Goal: Information Seeking & Learning: Learn about a topic

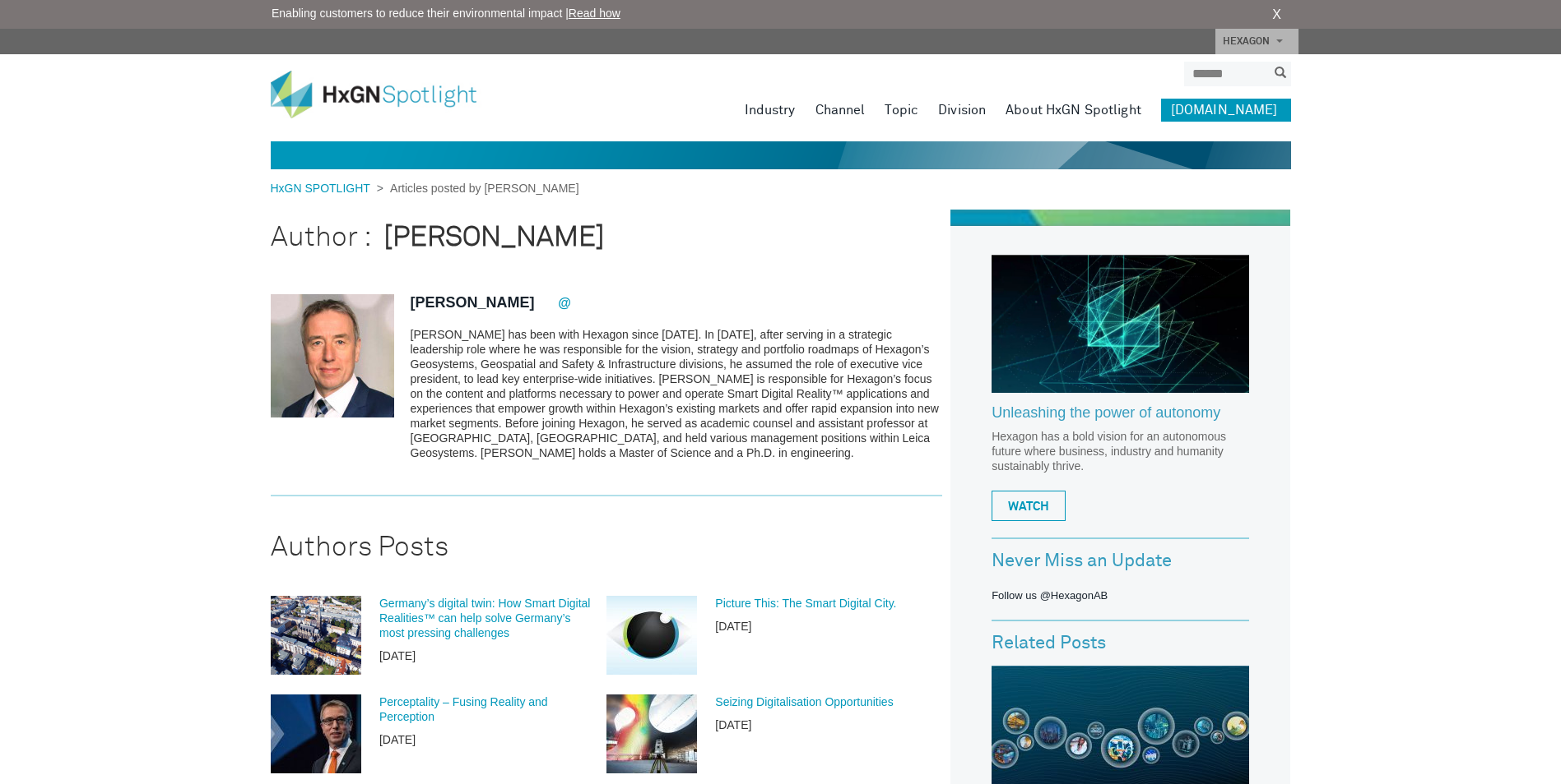
click at [363, 340] on img at bounding box center [332, 356] width 123 height 123
click at [463, 330] on p "[PERSON_NAME] has been with Hexagon since [DATE]. In [DATE], after serving in a…" at bounding box center [677, 394] width 532 height 133
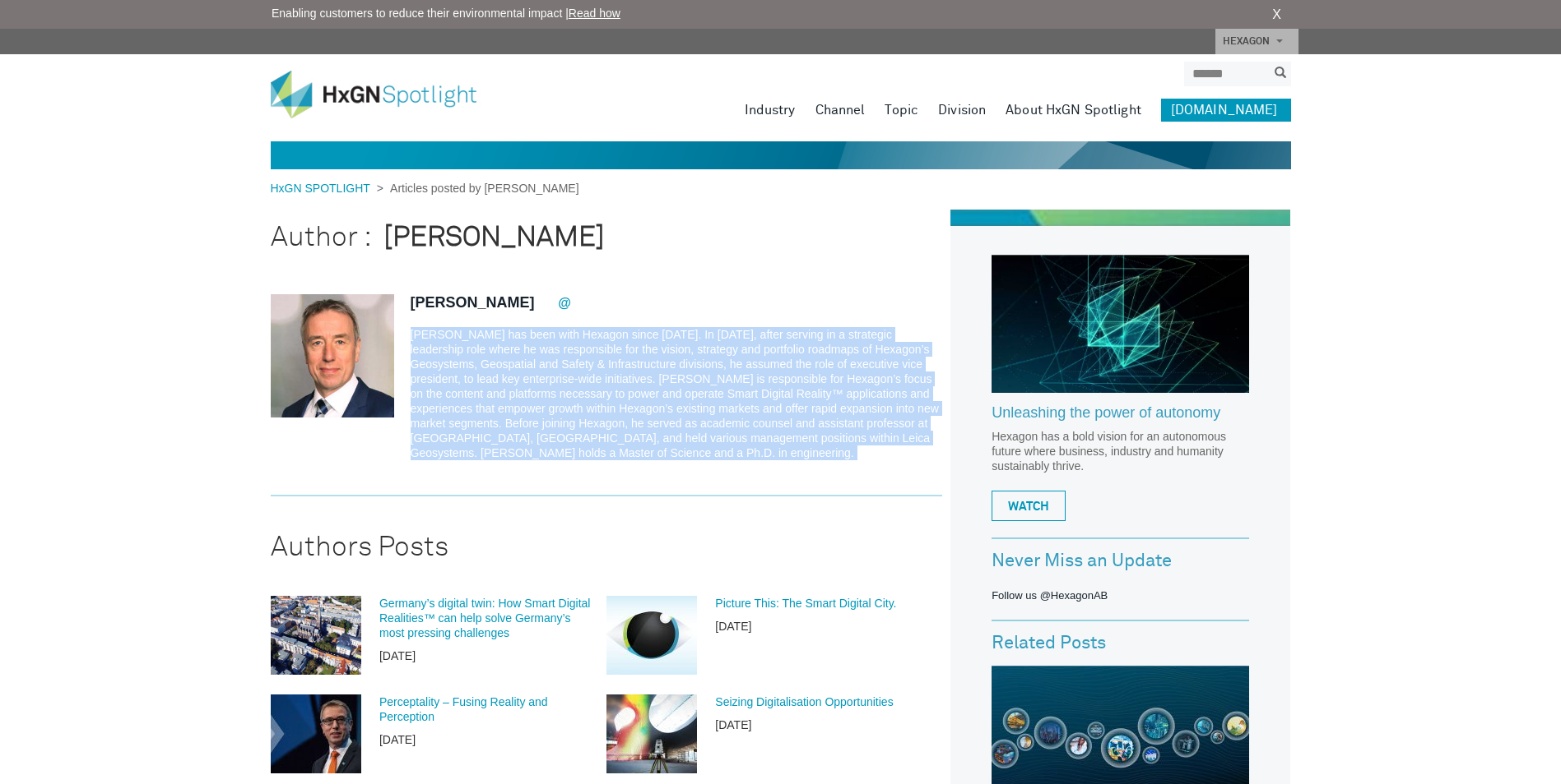
click at [463, 330] on p "[PERSON_NAME] has been with Hexagon since [DATE]. In [DATE], after serving in a…" at bounding box center [677, 394] width 532 height 133
drag, startPoint x: 463, startPoint y: 330, endPoint x: 445, endPoint y: 339, distance: 20.1
click at [445, 339] on p "[PERSON_NAME] has been with Hexagon since [DATE]. In [DATE], after serving in a…" at bounding box center [677, 394] width 532 height 133
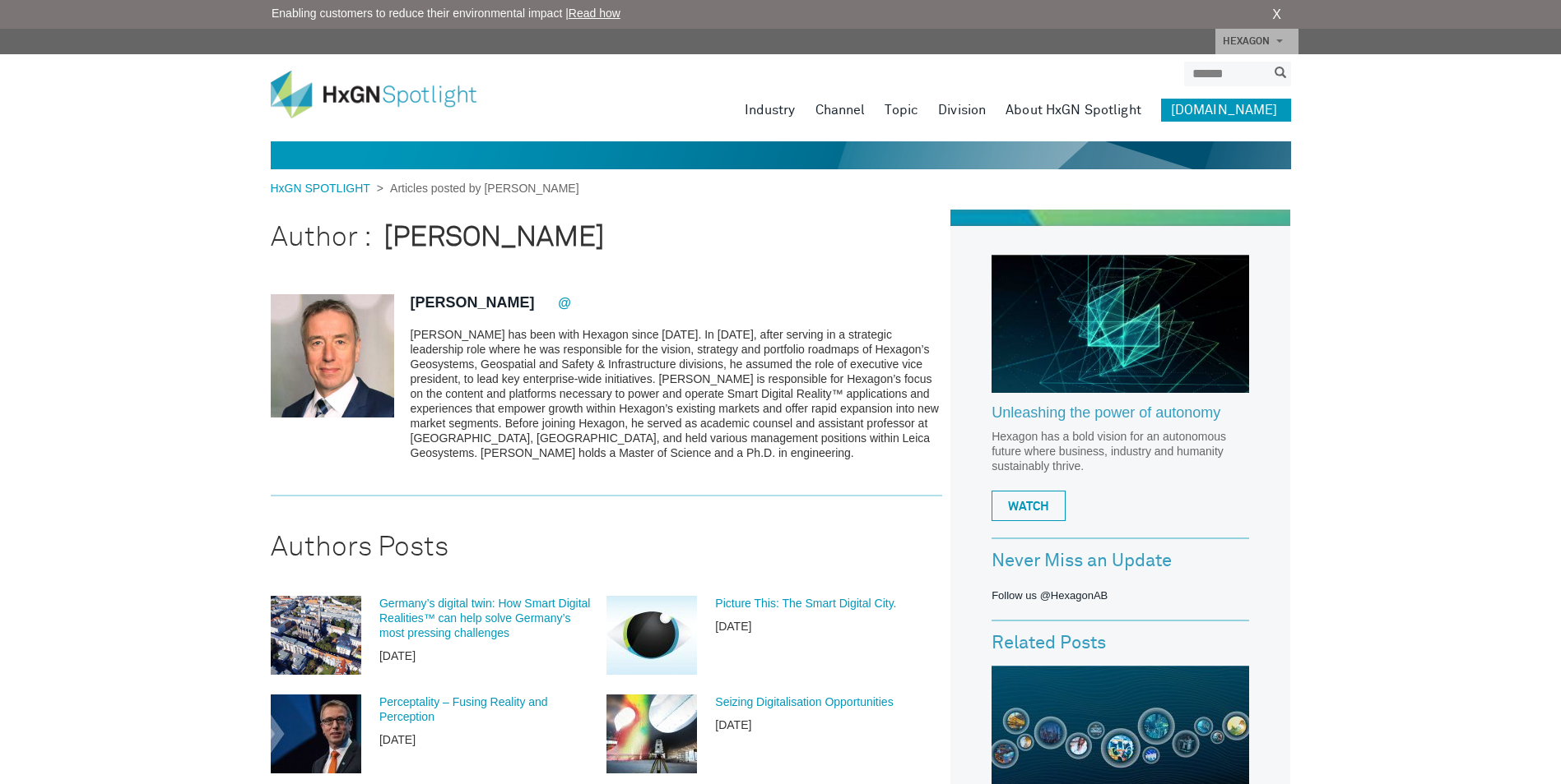
click at [445, 347] on p "[PERSON_NAME] has been with Hexagon since [DATE]. In [DATE], after serving in a…" at bounding box center [677, 394] width 532 height 133
click at [440, 353] on p "[PERSON_NAME] has been with Hexagon since [DATE]. In [DATE], after serving in a…" at bounding box center [677, 394] width 532 height 133
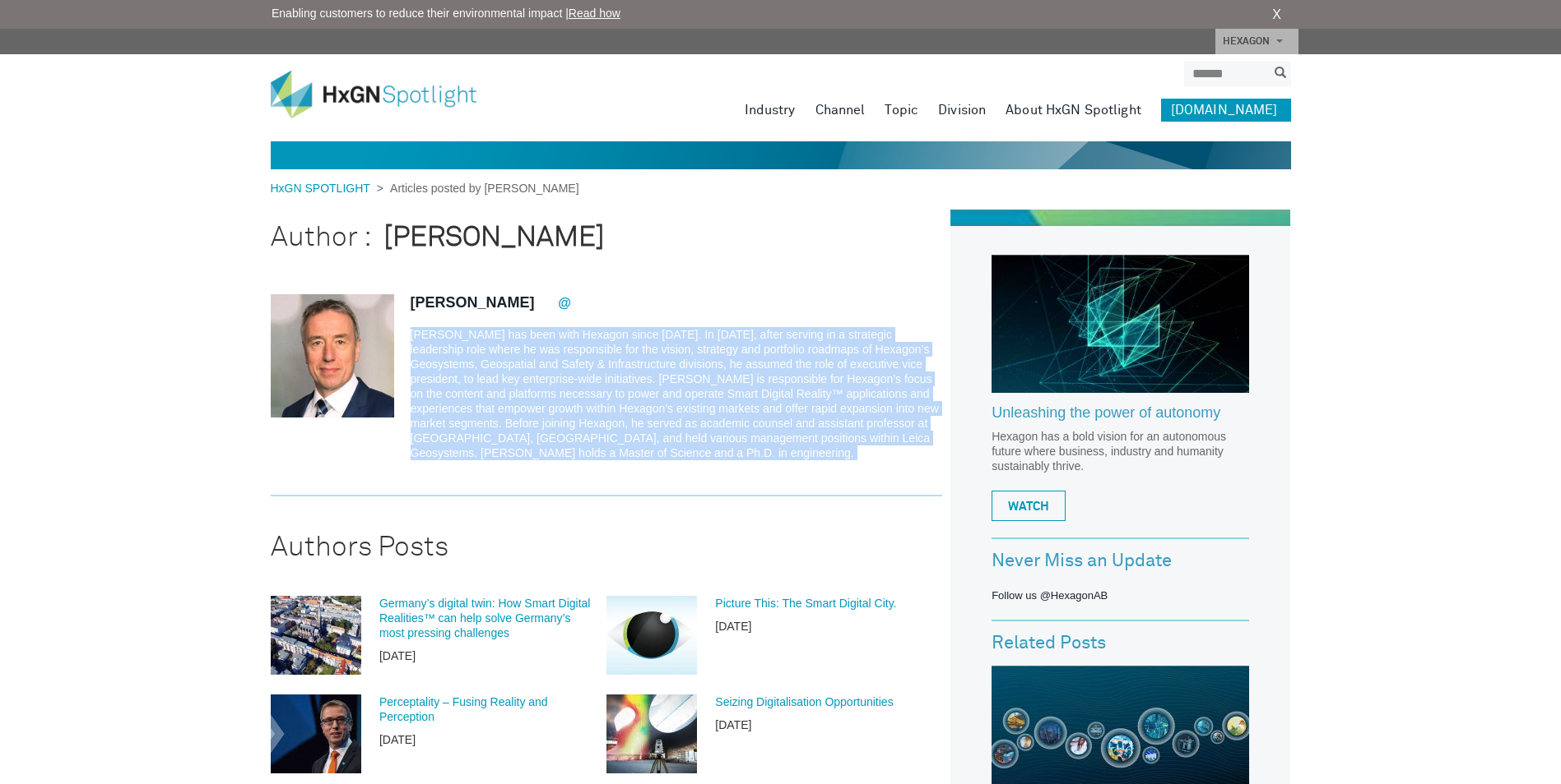
click at [440, 353] on p "[PERSON_NAME] has been with Hexagon since [DATE]. In [DATE], after serving in a…" at bounding box center [677, 394] width 532 height 133
drag, startPoint x: 440, startPoint y: 353, endPoint x: 439, endPoint y: 364, distance: 11.0
click at [439, 364] on p "[PERSON_NAME] has been with Hexagon since [DATE]. In [DATE], after serving in a…" at bounding box center [677, 394] width 532 height 133
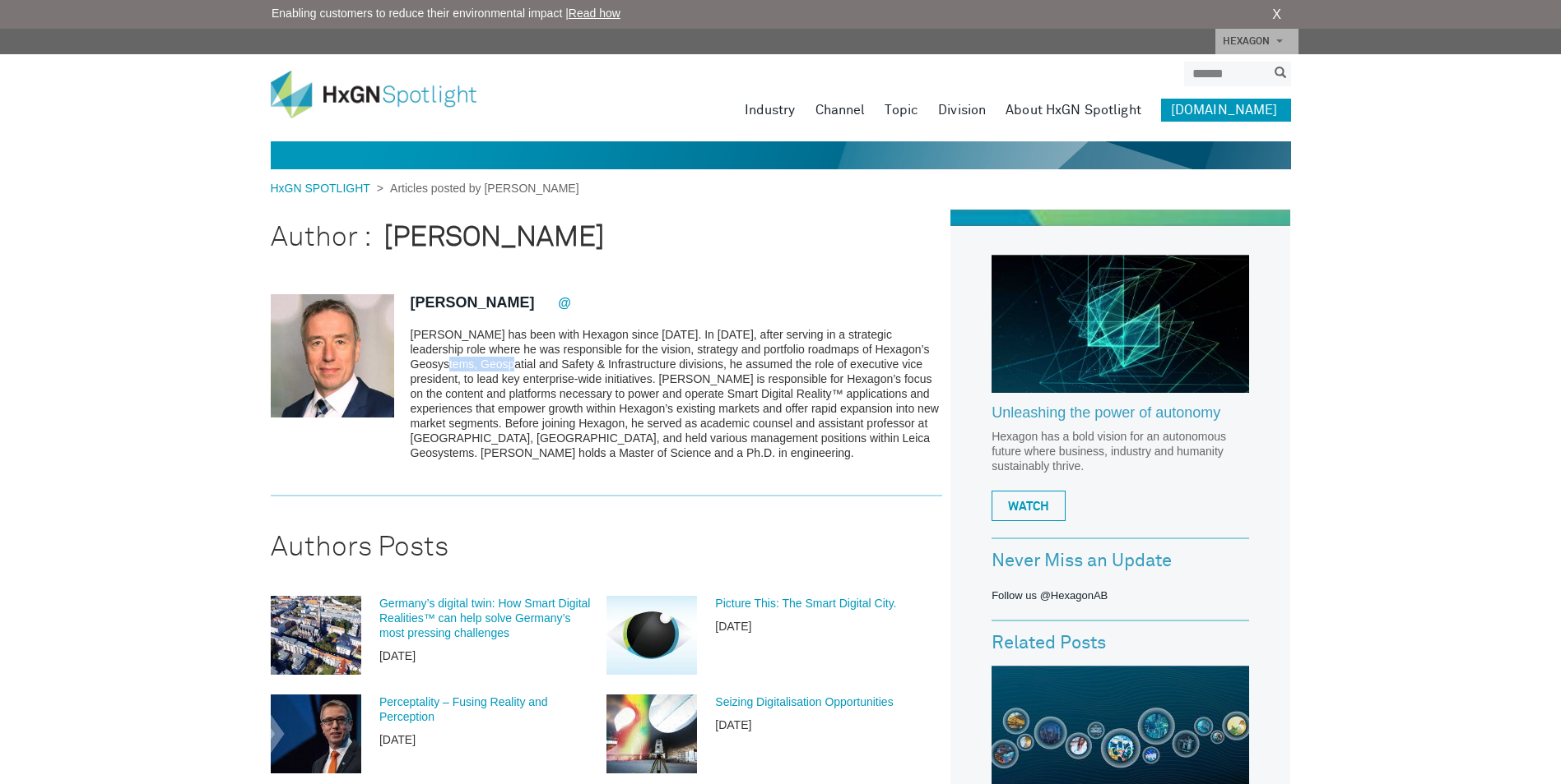
click at [439, 364] on p "[PERSON_NAME] has been with Hexagon since [DATE]. In [DATE], after serving in a…" at bounding box center [677, 394] width 532 height 133
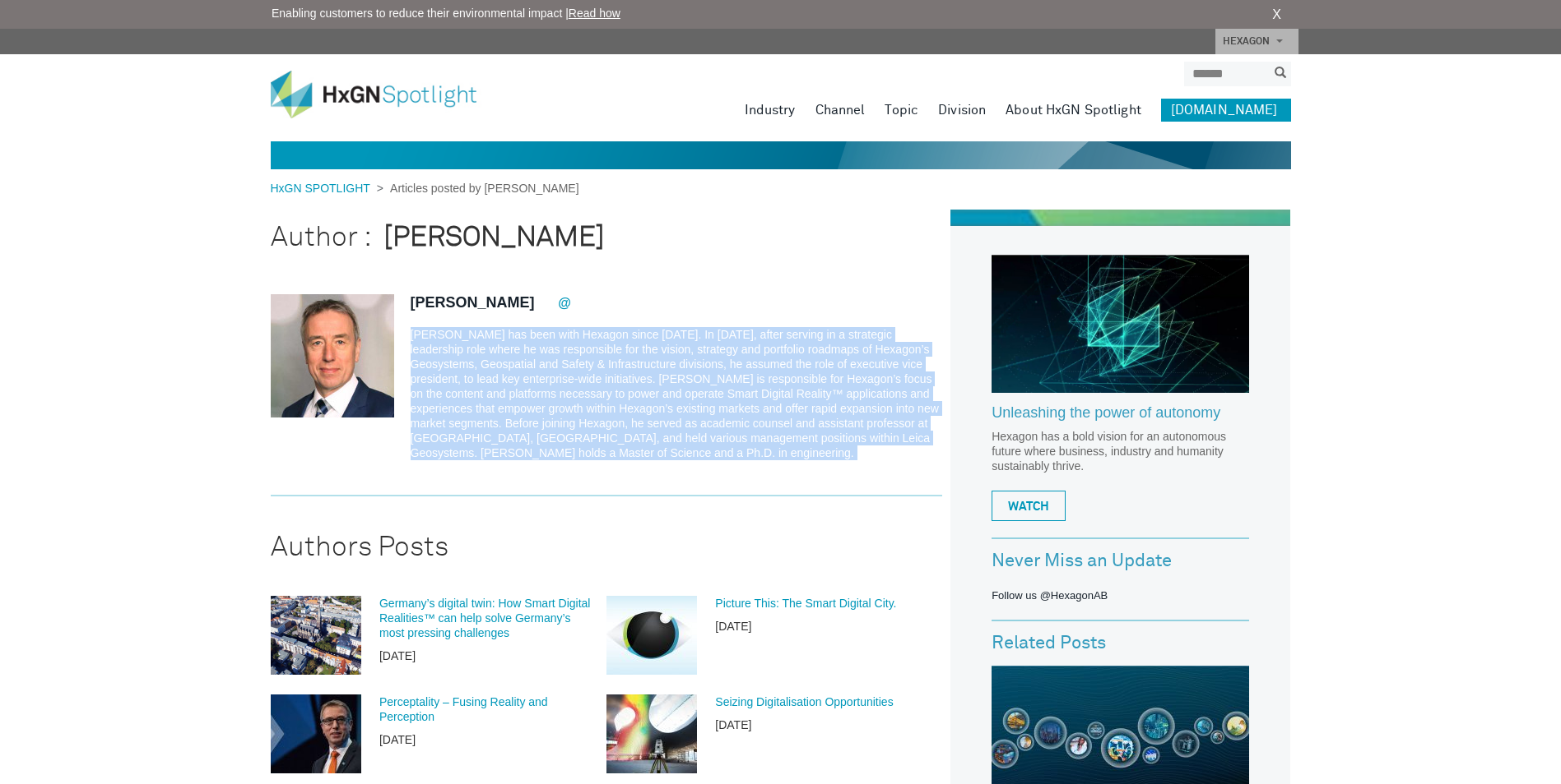
click at [439, 364] on p "[PERSON_NAME] has been with Hexagon since [DATE]. In [DATE], after serving in a…" at bounding box center [677, 394] width 532 height 133
drag, startPoint x: 439, startPoint y: 364, endPoint x: 579, endPoint y: 409, distance: 147.1
click at [579, 409] on p "[PERSON_NAME] has been with Hexagon since [DATE]. In [DATE], after serving in a…" at bounding box center [677, 394] width 532 height 133
